Goal: Transaction & Acquisition: Purchase product/service

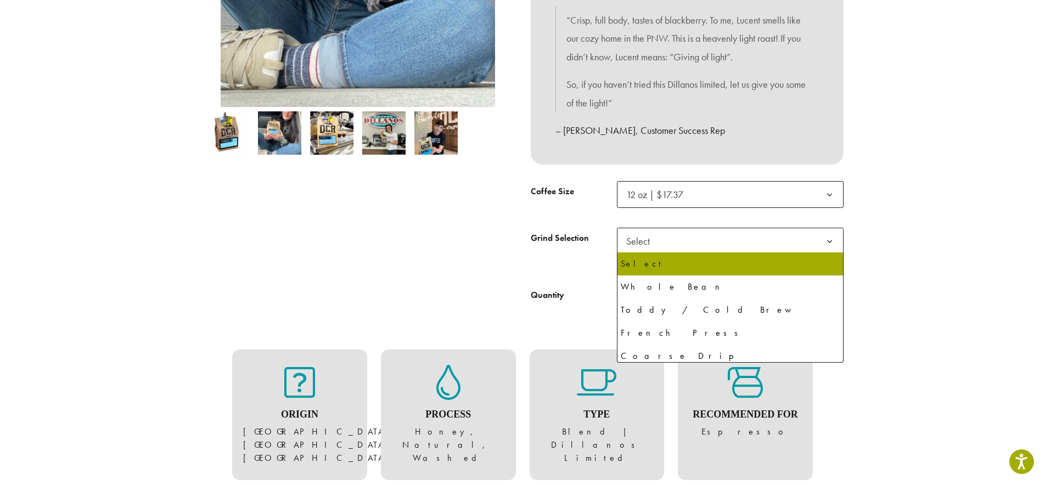
click at [701, 242] on span "Select" at bounding box center [730, 241] width 227 height 27
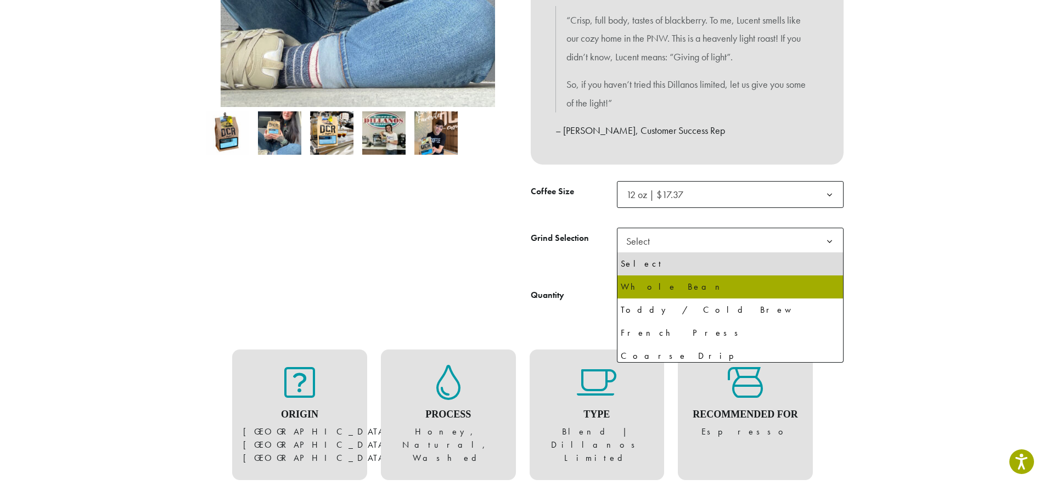
select select "*********"
select select "**********"
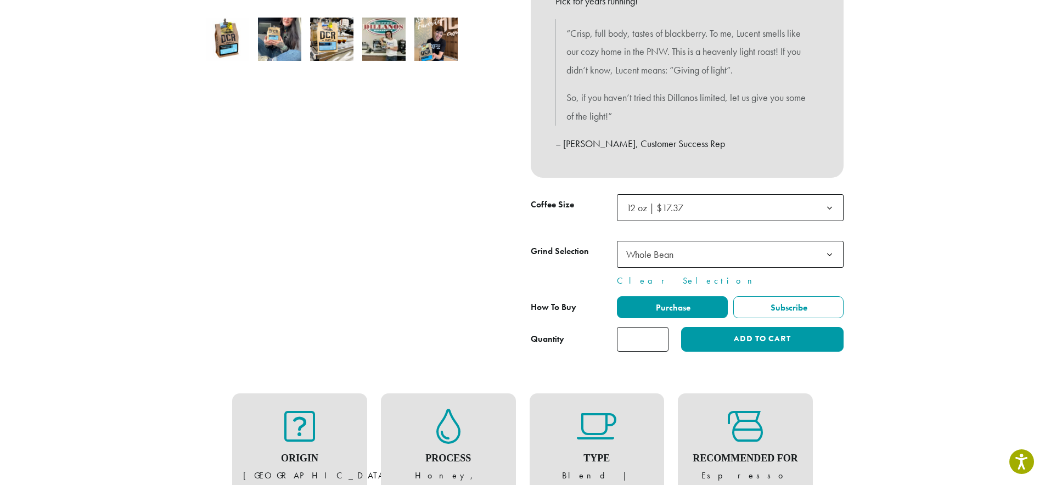
scroll to position [363, 0]
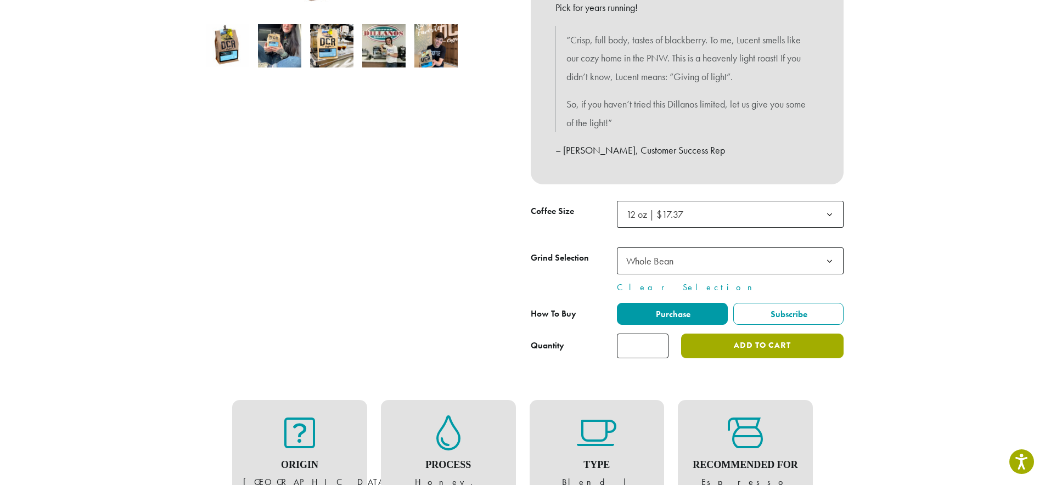
click at [785, 352] on button "Add to cart" at bounding box center [762, 346] width 162 height 25
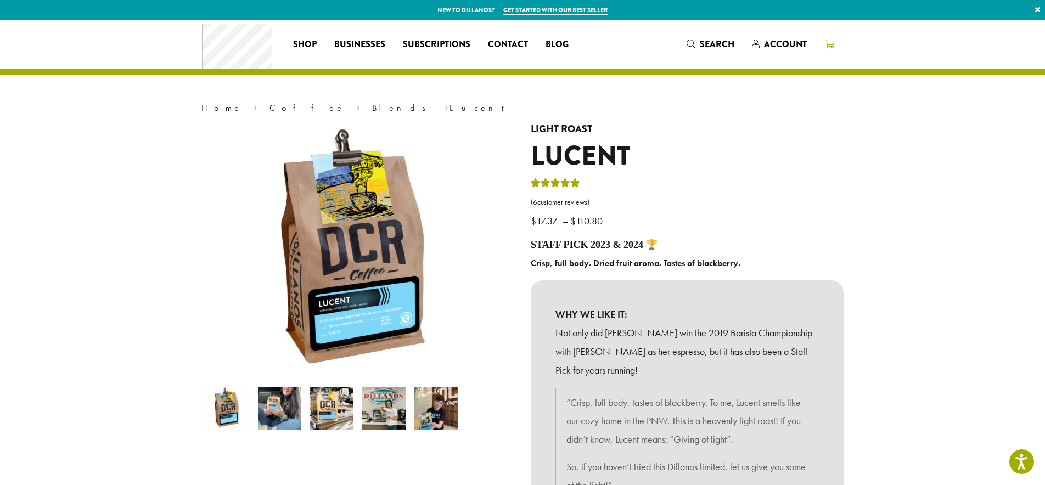
click at [831, 42] on icon at bounding box center [829, 44] width 10 height 9
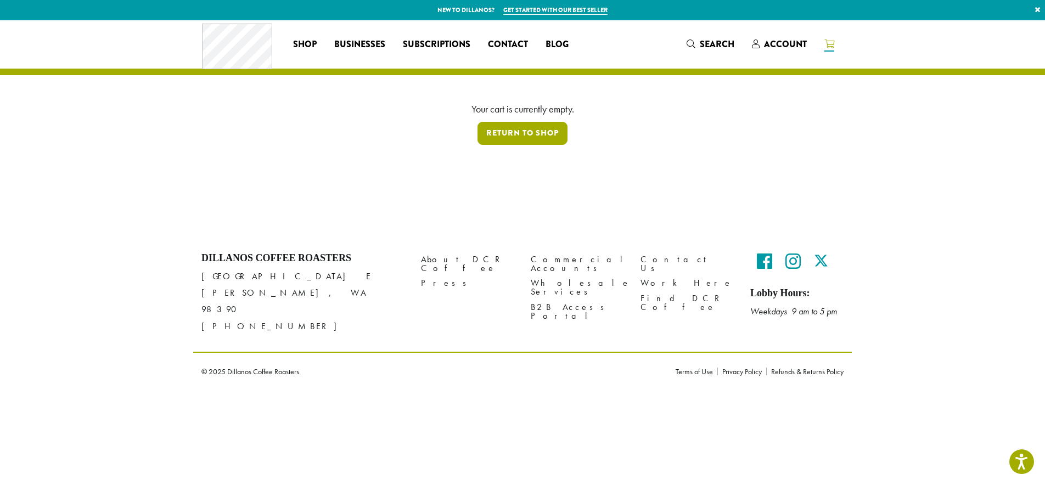
click at [549, 137] on link "Return to shop" at bounding box center [522, 133] width 90 height 23
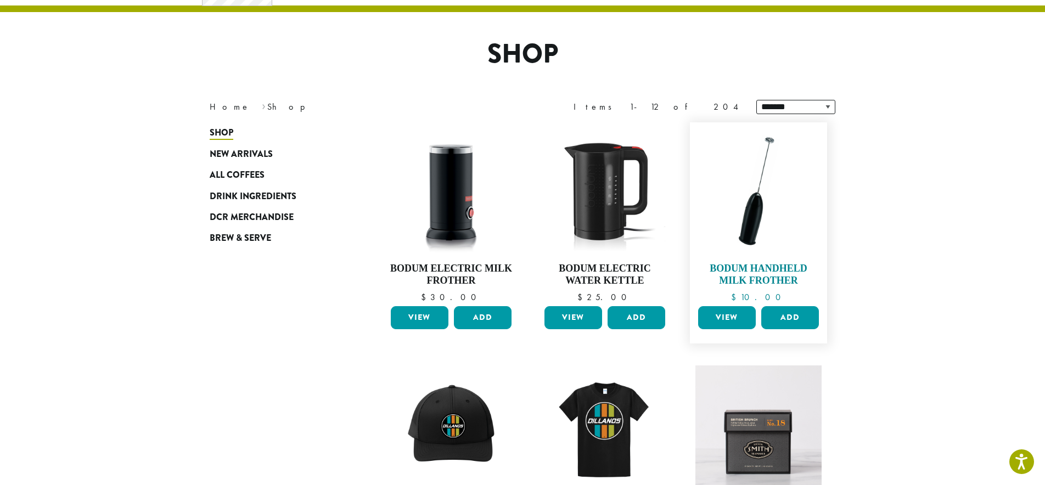
scroll to position [118, 0]
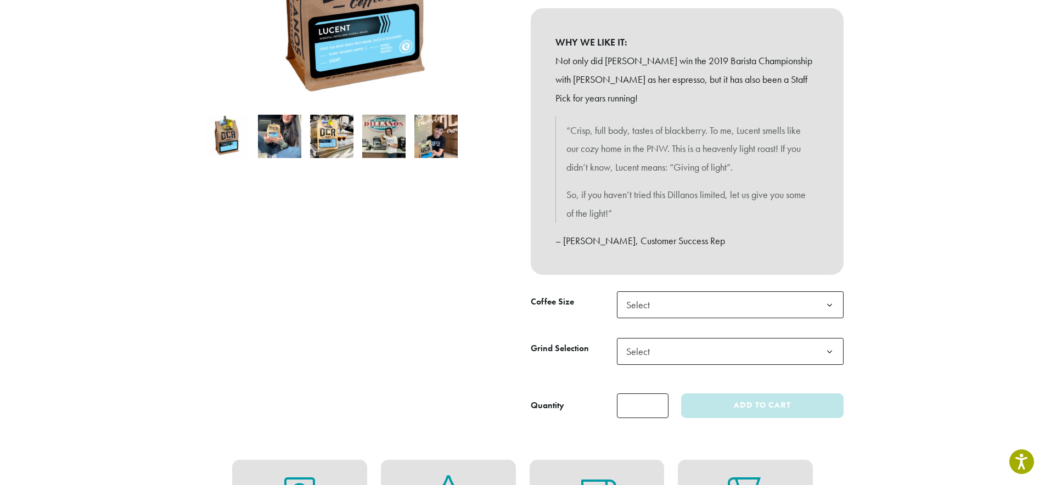
scroll to position [273, 0]
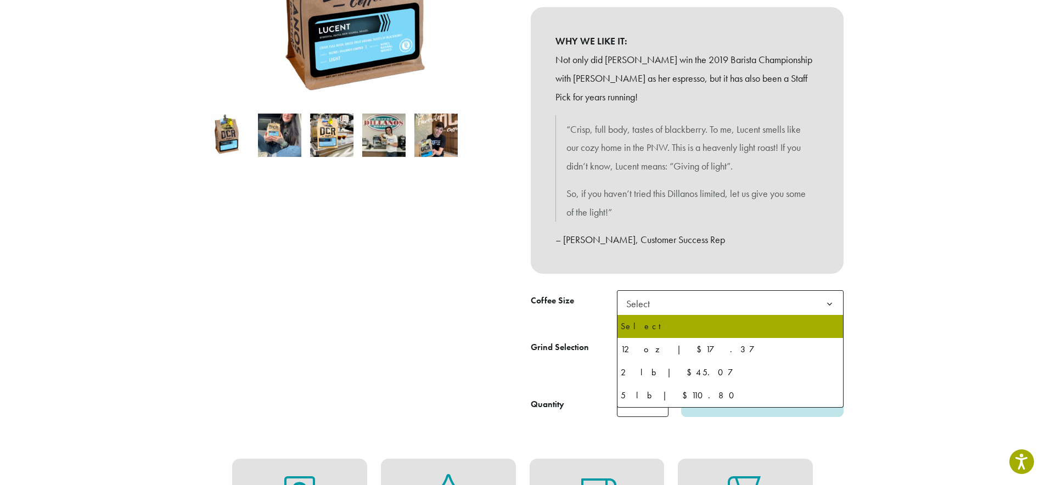
click at [671, 308] on span "Select" at bounding box center [730, 303] width 227 height 27
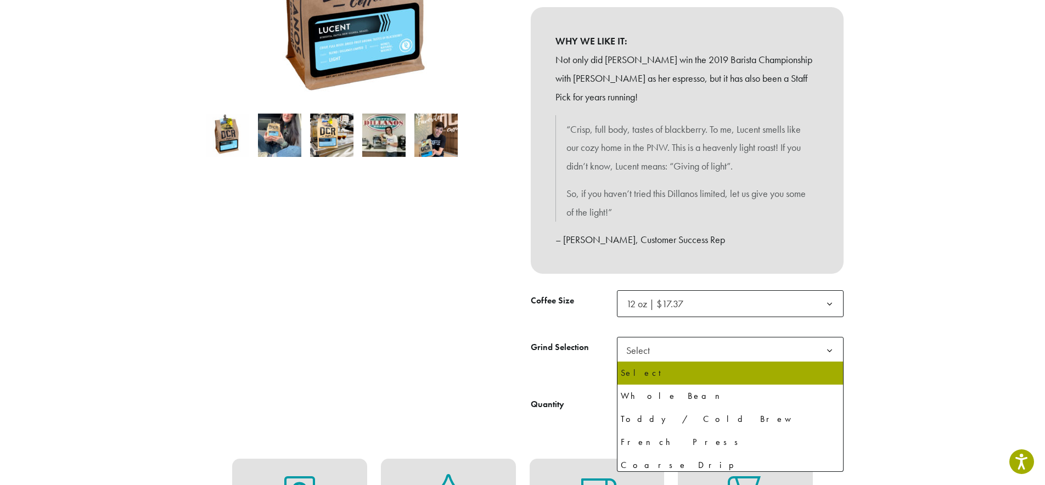
click at [658, 355] on span "Select" at bounding box center [641, 350] width 39 height 21
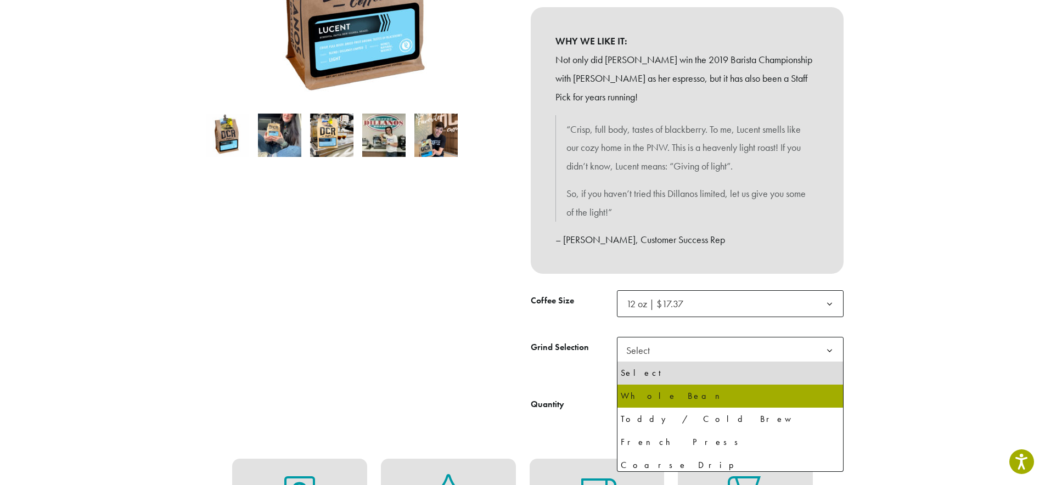
drag, startPoint x: 666, startPoint y: 399, endPoint x: 660, endPoint y: 397, distance: 6.1
select select "*********"
select select "**********"
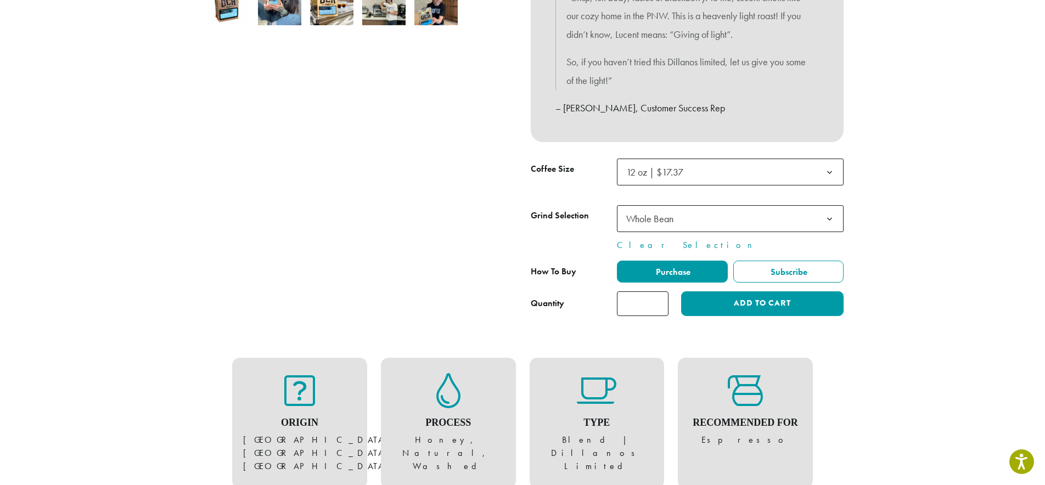
scroll to position [407, 0]
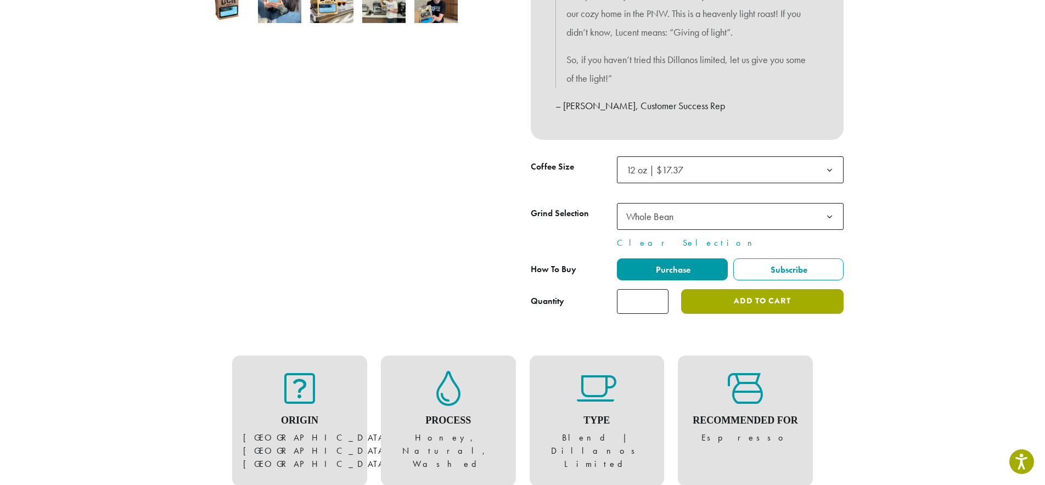
click at [728, 299] on button "Add to cart" at bounding box center [762, 301] width 162 height 25
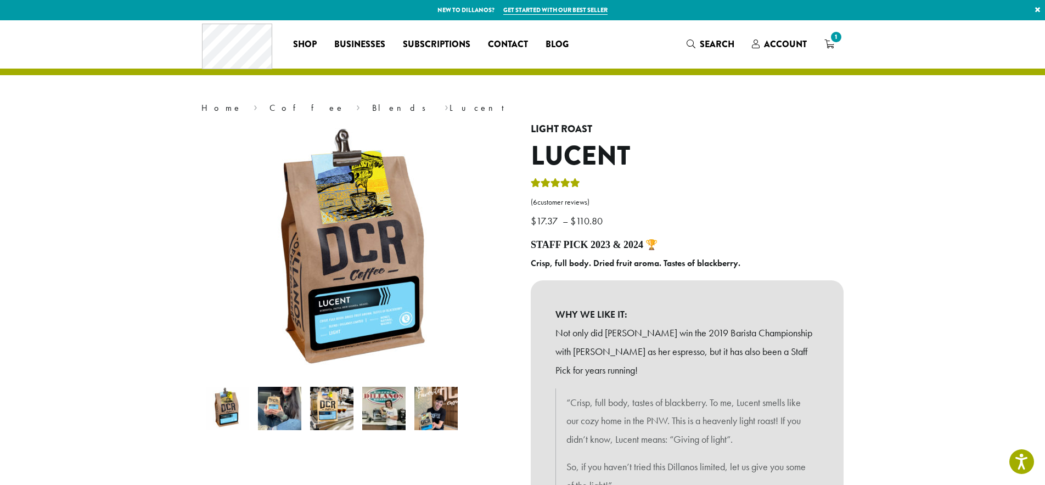
click at [552, 9] on link "Get started with our best seller" at bounding box center [555, 9] width 104 height 9
drag, startPoint x: 560, startPoint y: 10, endPoint x: 759, endPoint y: 83, distance: 212.1
click at [560, 10] on link "Get started with our best seller" at bounding box center [555, 9] width 104 height 9
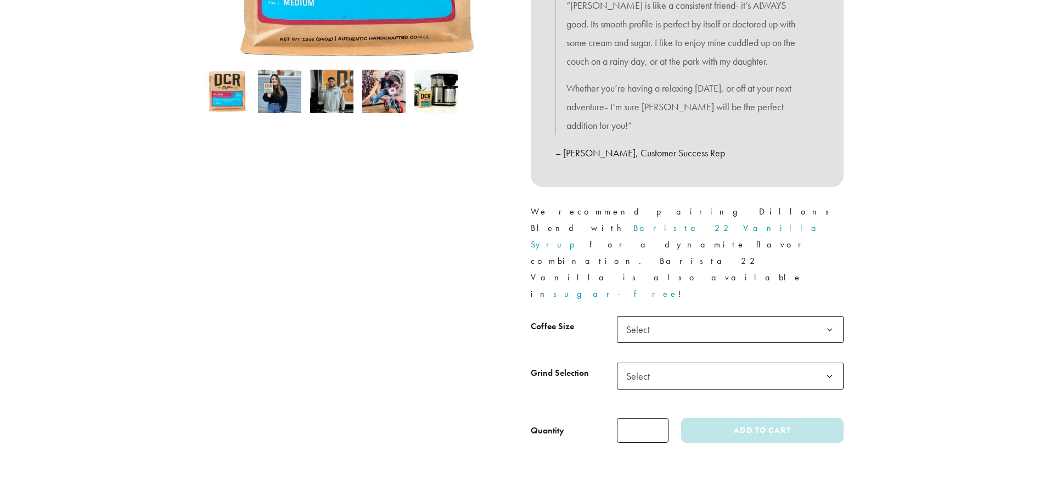
scroll to position [337, 0]
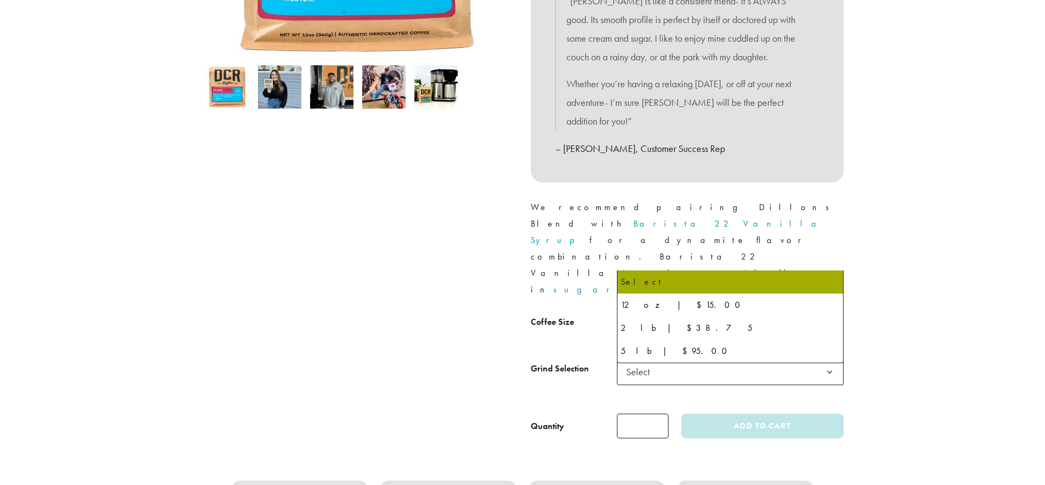
click at [679, 312] on span "Select" at bounding box center [730, 325] width 227 height 27
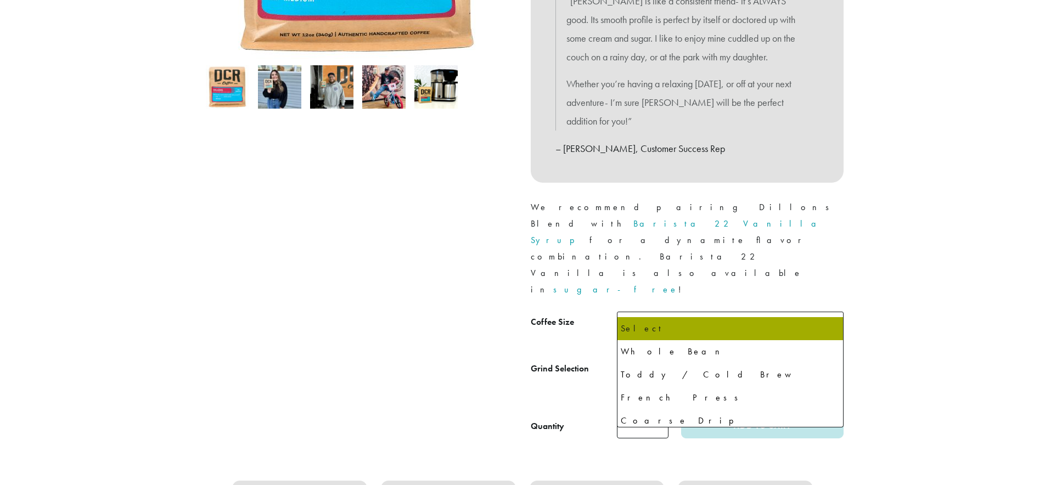
click at [704, 358] on span "Select" at bounding box center [730, 371] width 227 height 27
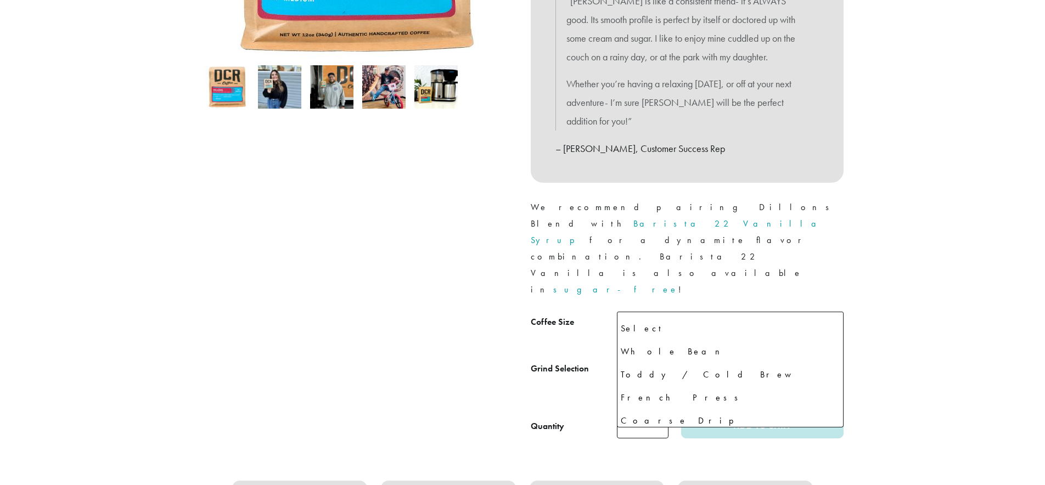
scroll to position [75, 0]
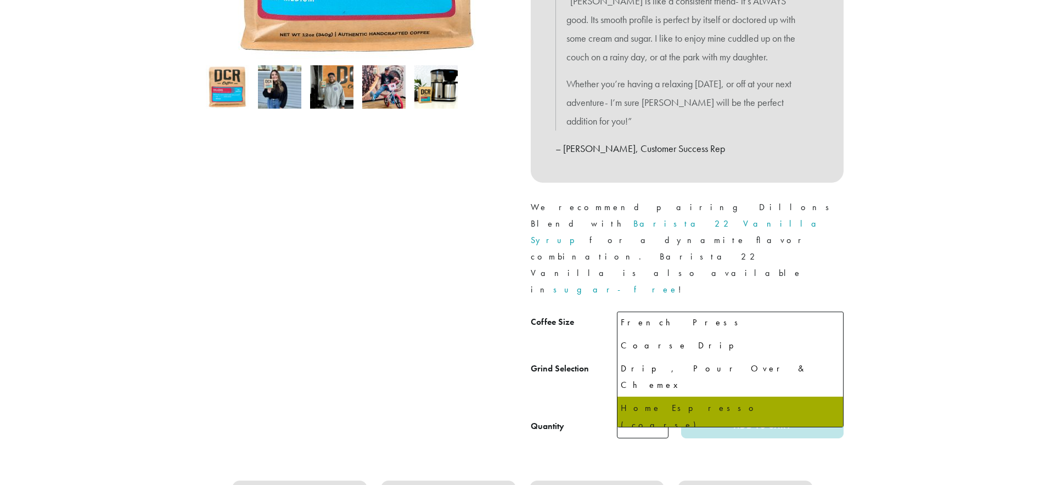
click at [666, 365] on span "Home Espresso (coarse)" at bounding box center [671, 371] width 91 height 13
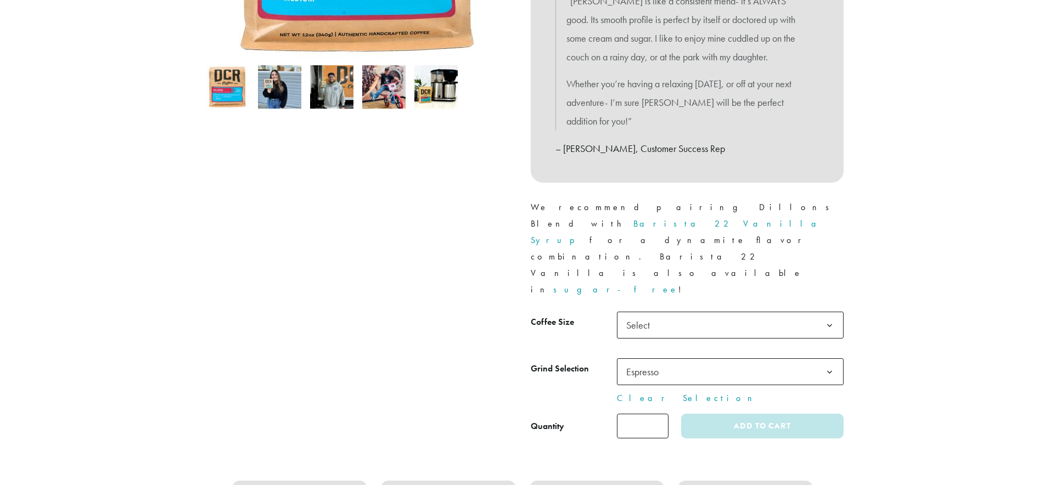
click at [645, 365] on span "Espresso" at bounding box center [642, 371] width 32 height 13
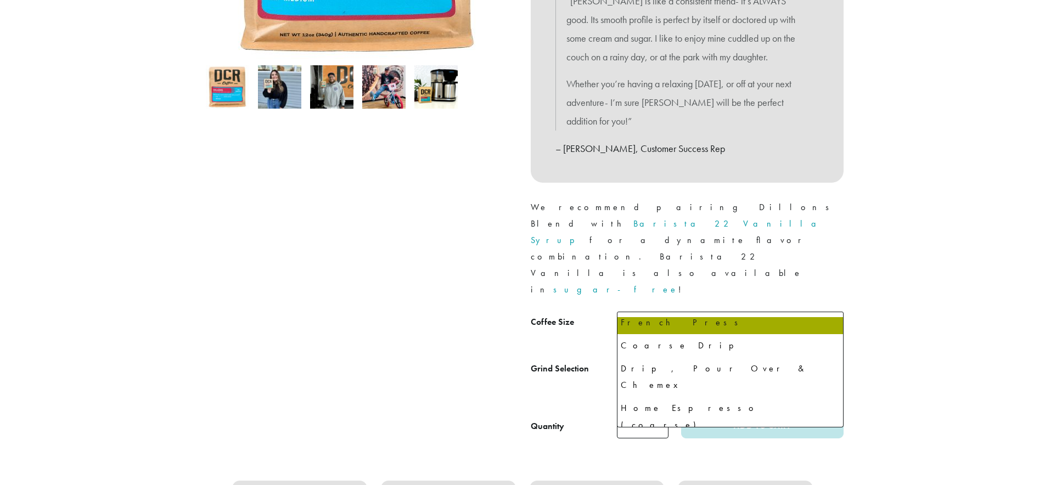
click at [335, 284] on div at bounding box center [357, 113] width 329 height 652
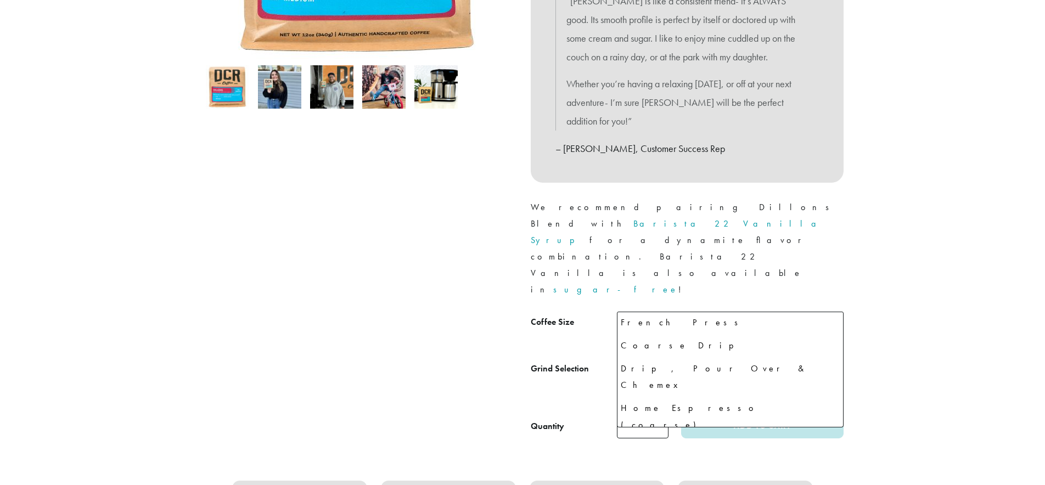
click at [647, 365] on span "Espresso" at bounding box center [642, 371] width 32 height 13
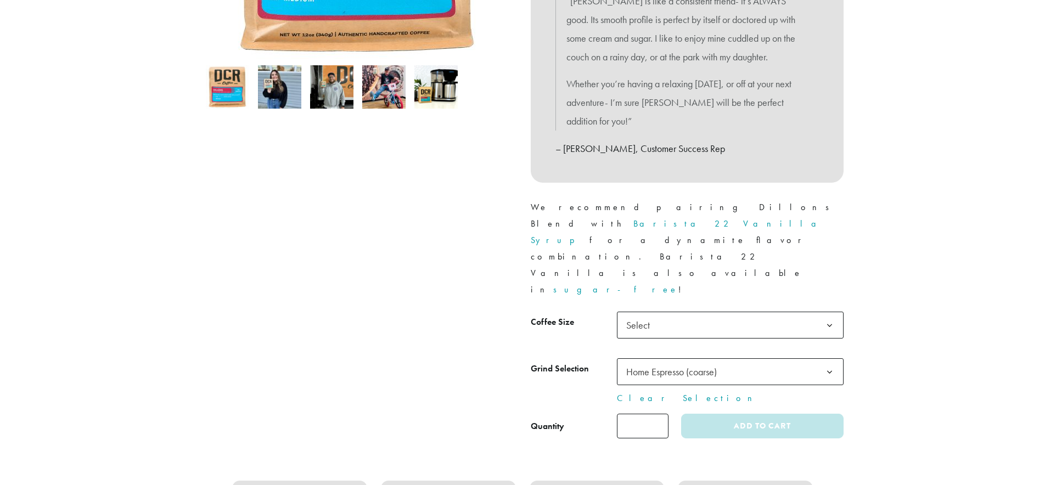
select select "**********"
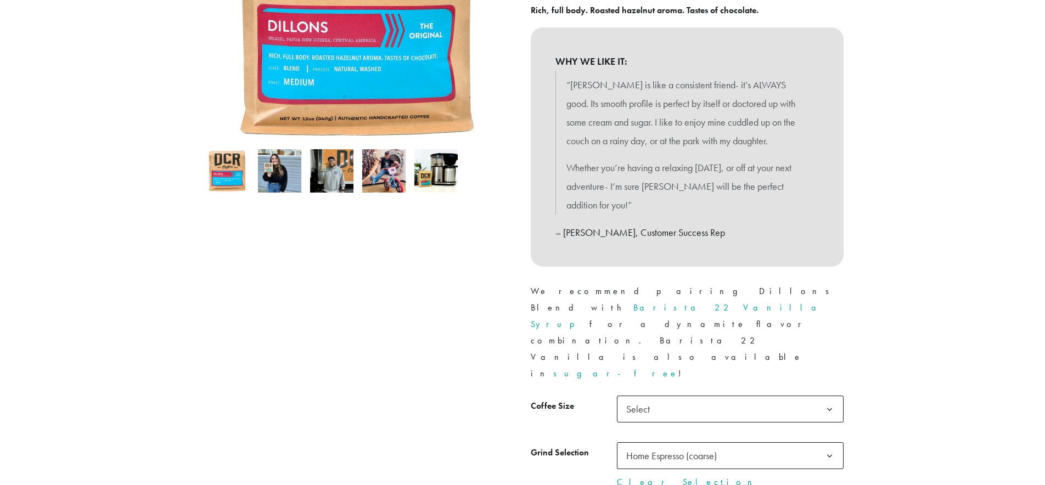
scroll to position [251, 0]
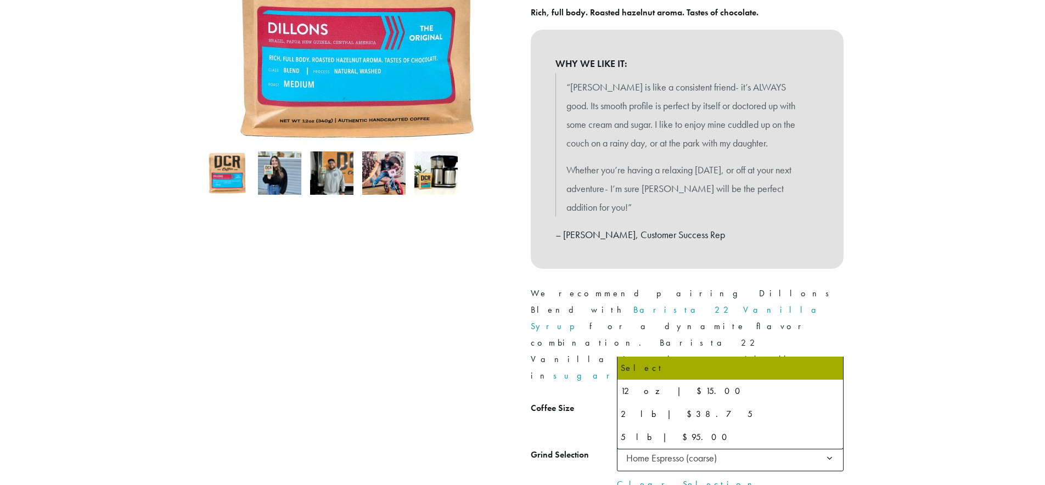
click at [640, 401] on span "Select" at bounding box center [641, 411] width 39 height 21
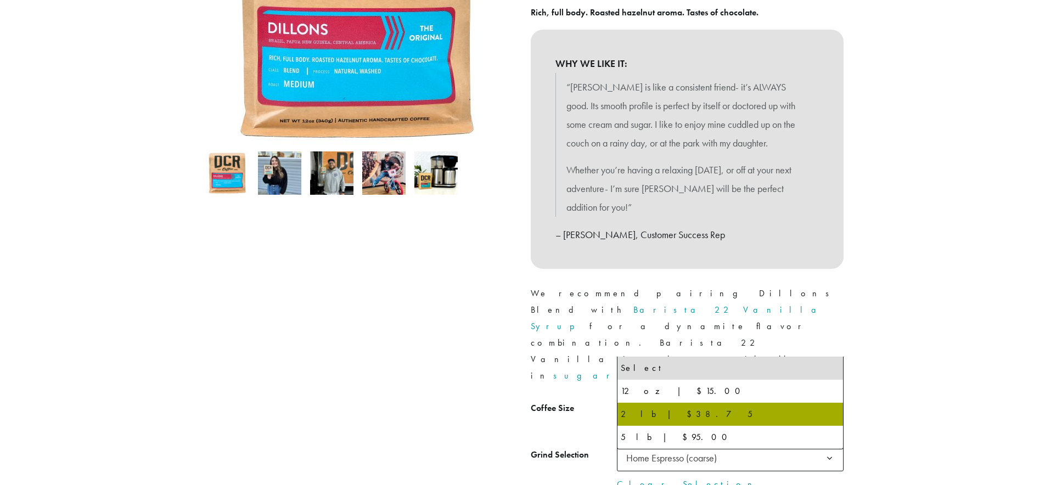
select select "**********"
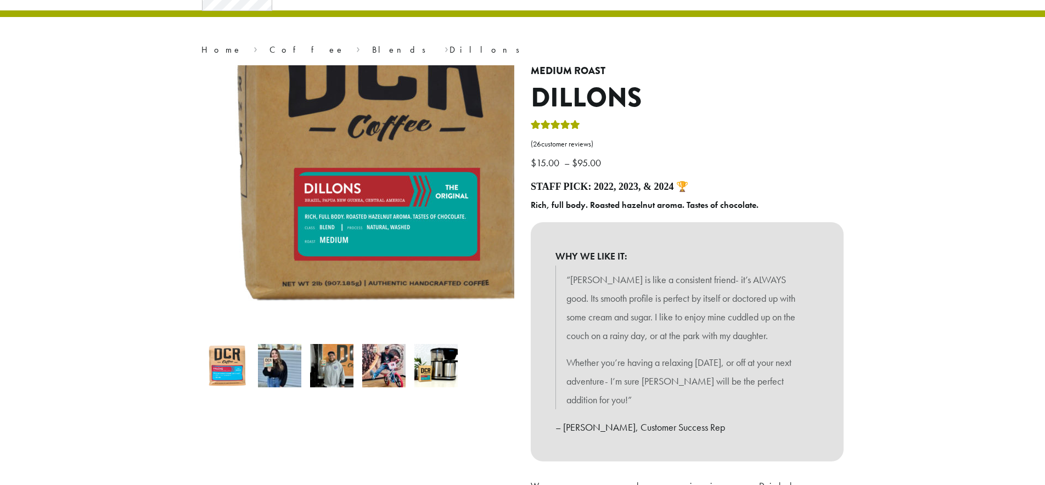
scroll to position [0, 0]
